Goal: Transaction & Acquisition: Book appointment/travel/reservation

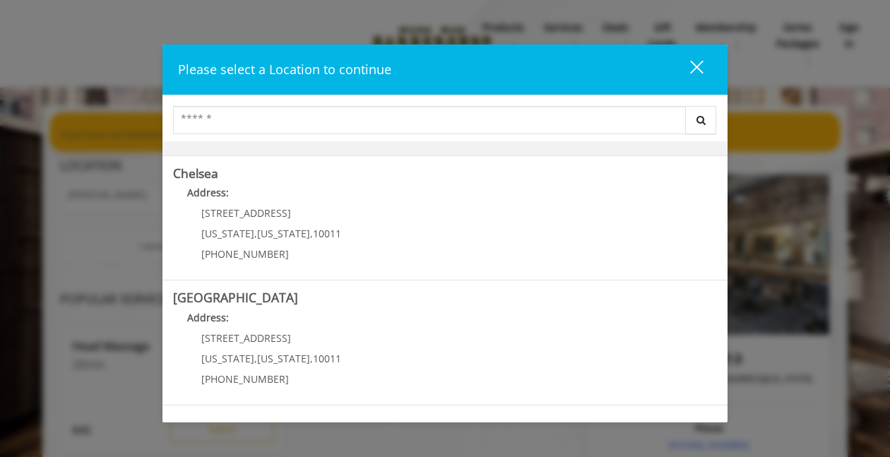
scroll to position [349, 0]
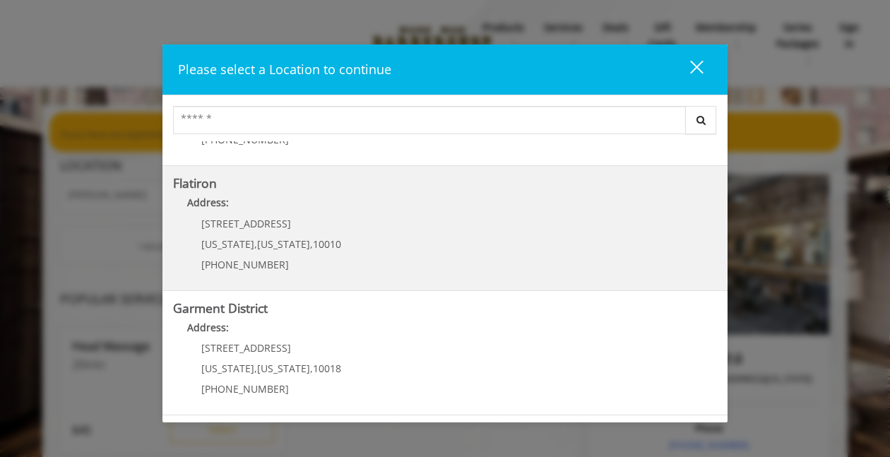
click at [393, 238] on "Flatiron Address: 10 E 23rd St New York , New York , 10010 (917) 475-1765" at bounding box center [445, 228] width 544 height 103
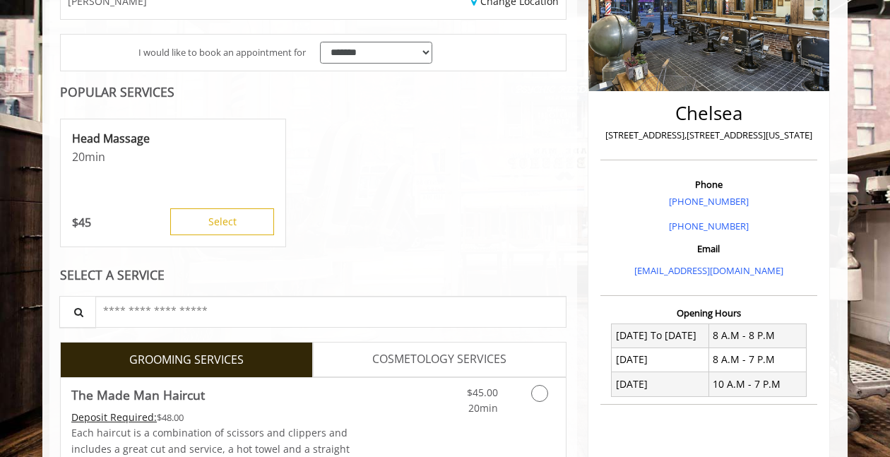
scroll to position [243, 0]
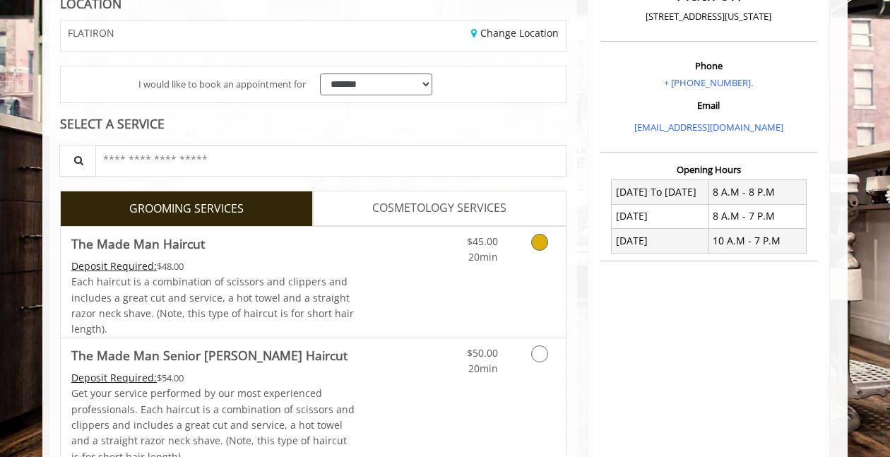
scroll to position [220, 0]
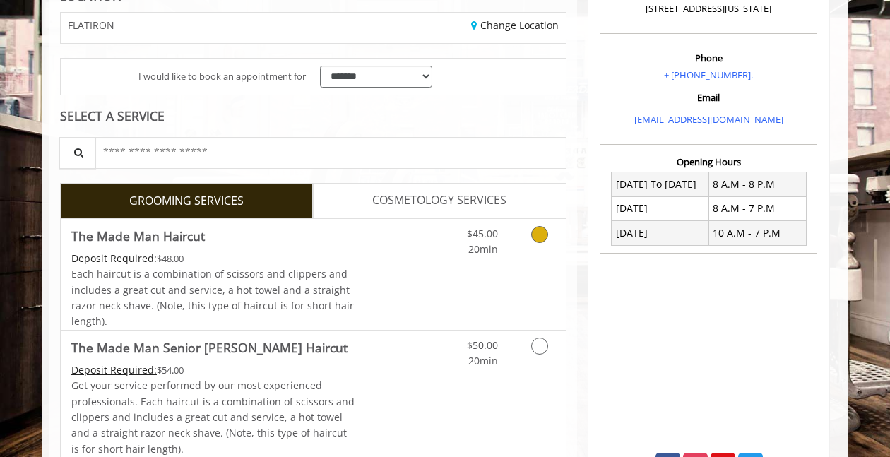
click at [390, 282] on link "Discounted Price" at bounding box center [397, 274] width 84 height 111
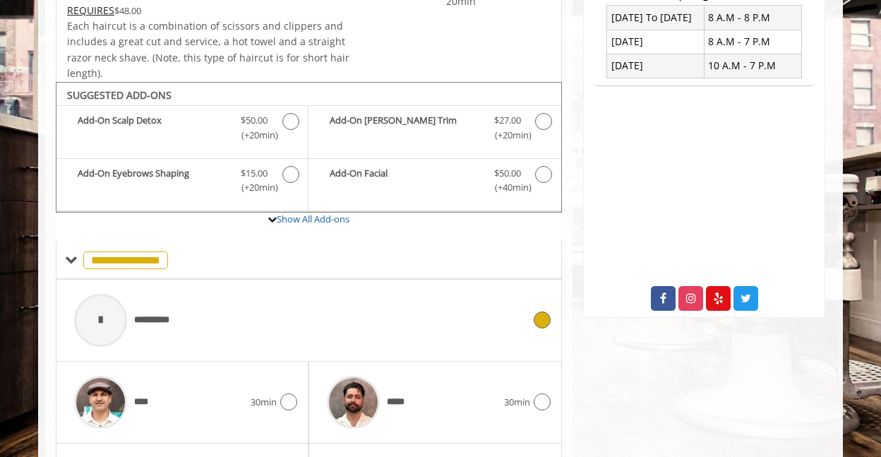
scroll to position [467, 0]
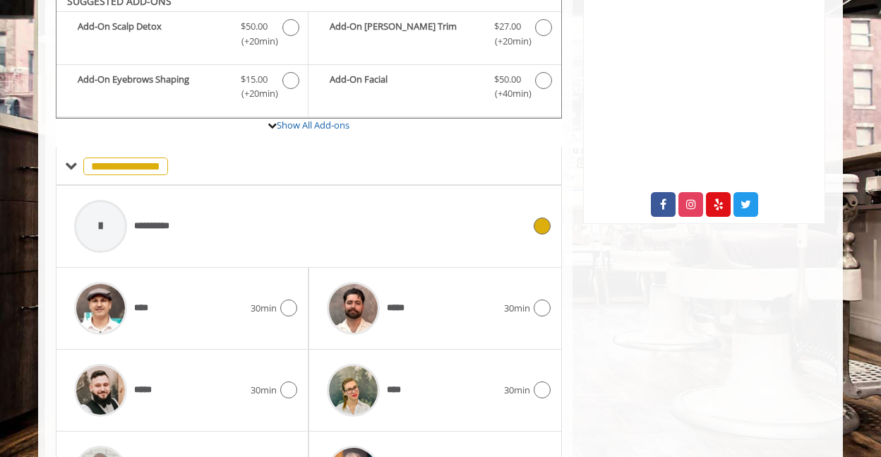
click at [303, 222] on div "**********" at bounding box center [298, 226] width 463 height 67
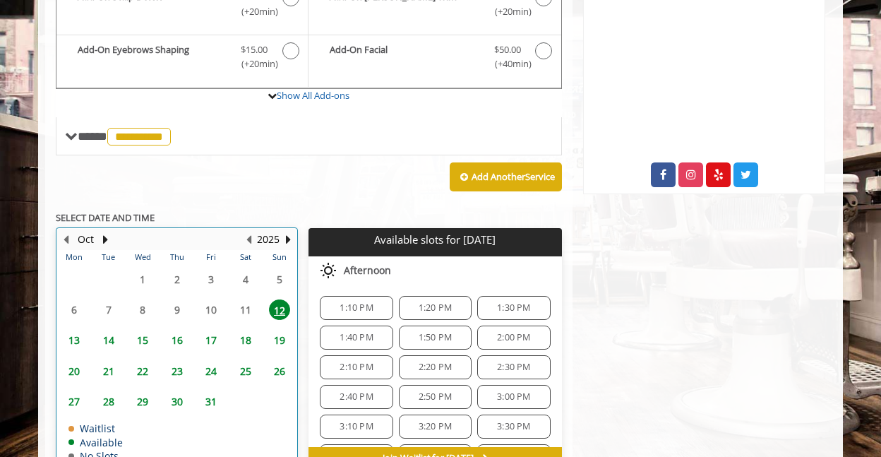
click at [66, 304] on table "Mon Tue Wed Thu Fri Sat Sun 29 30 1 2 3 4 5 6 7 8 9 10 11 12 13 14 15 16 17 18 …" at bounding box center [176, 359] width 239 height 218
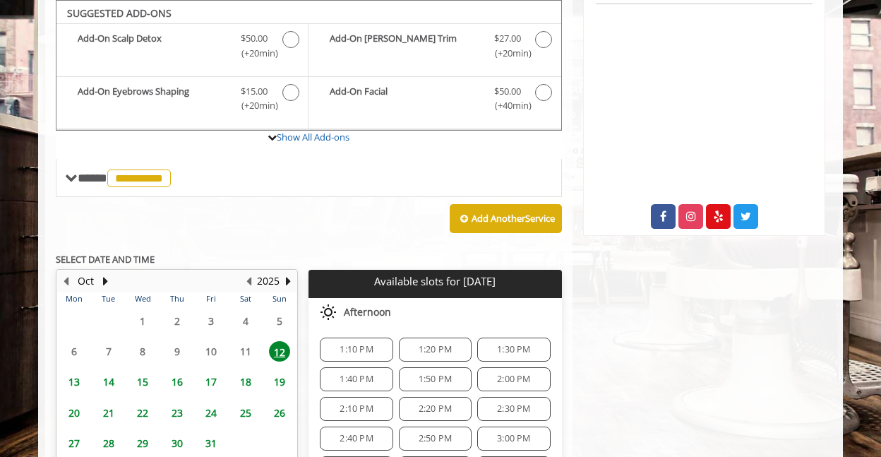
click at [71, 383] on span "13" at bounding box center [74, 381] width 21 height 20
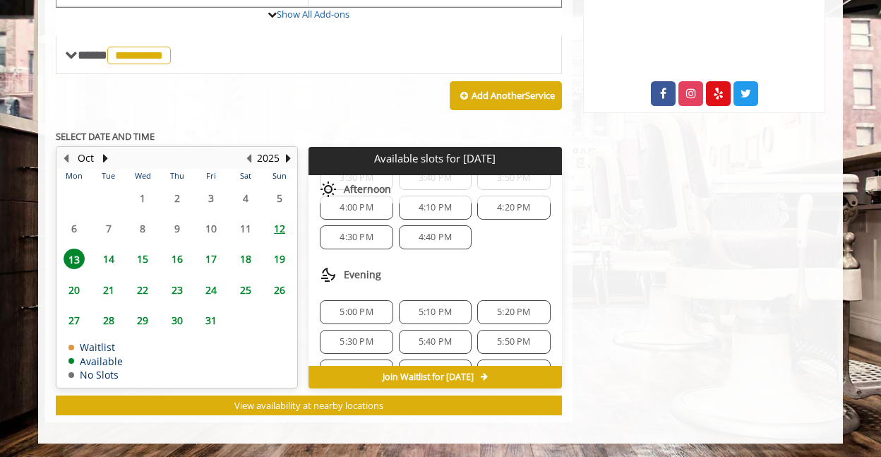
scroll to position [629, 0]
